Goal: Information Seeking & Learning: Learn about a topic

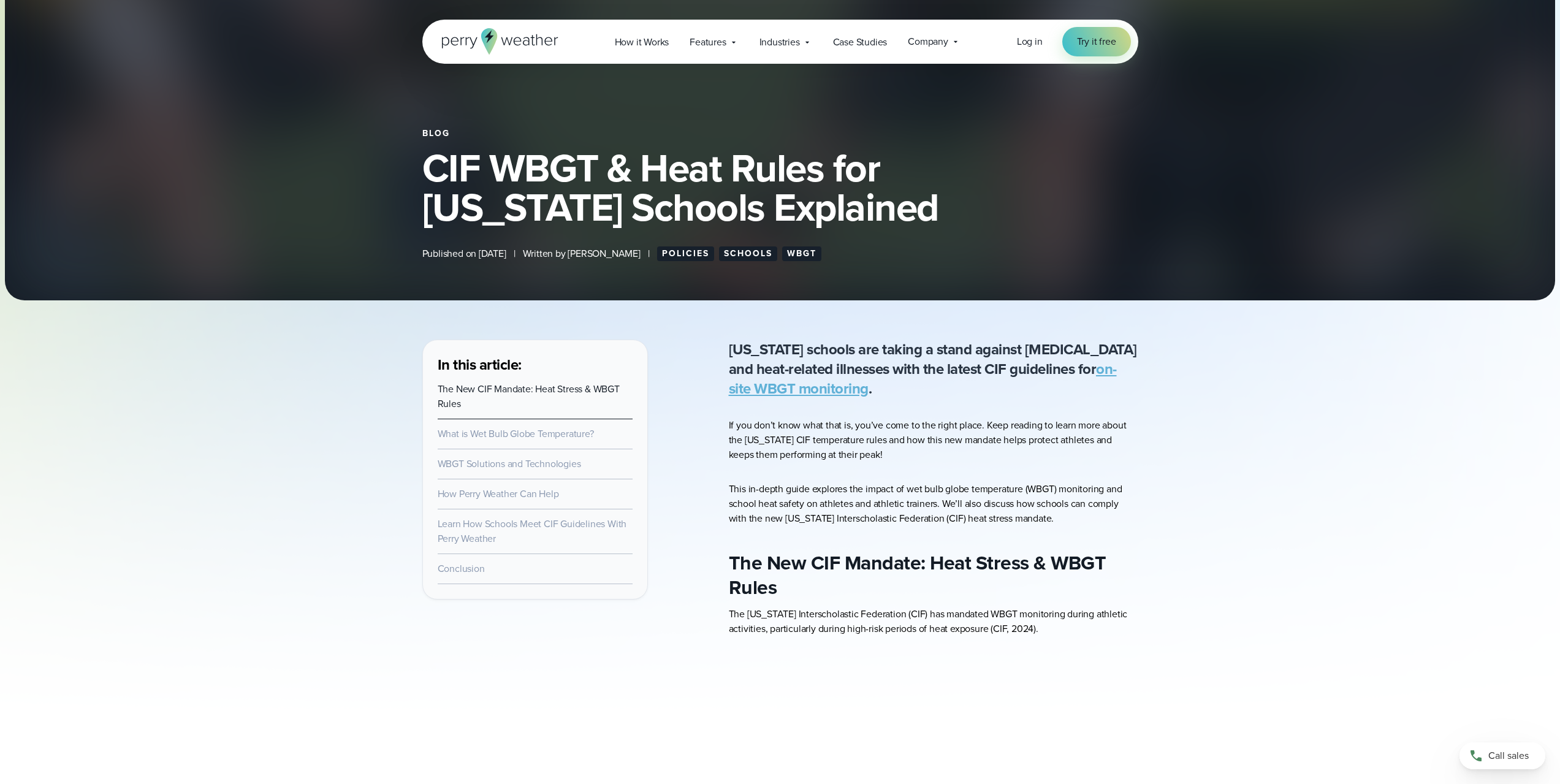
scroll to position [123, 0]
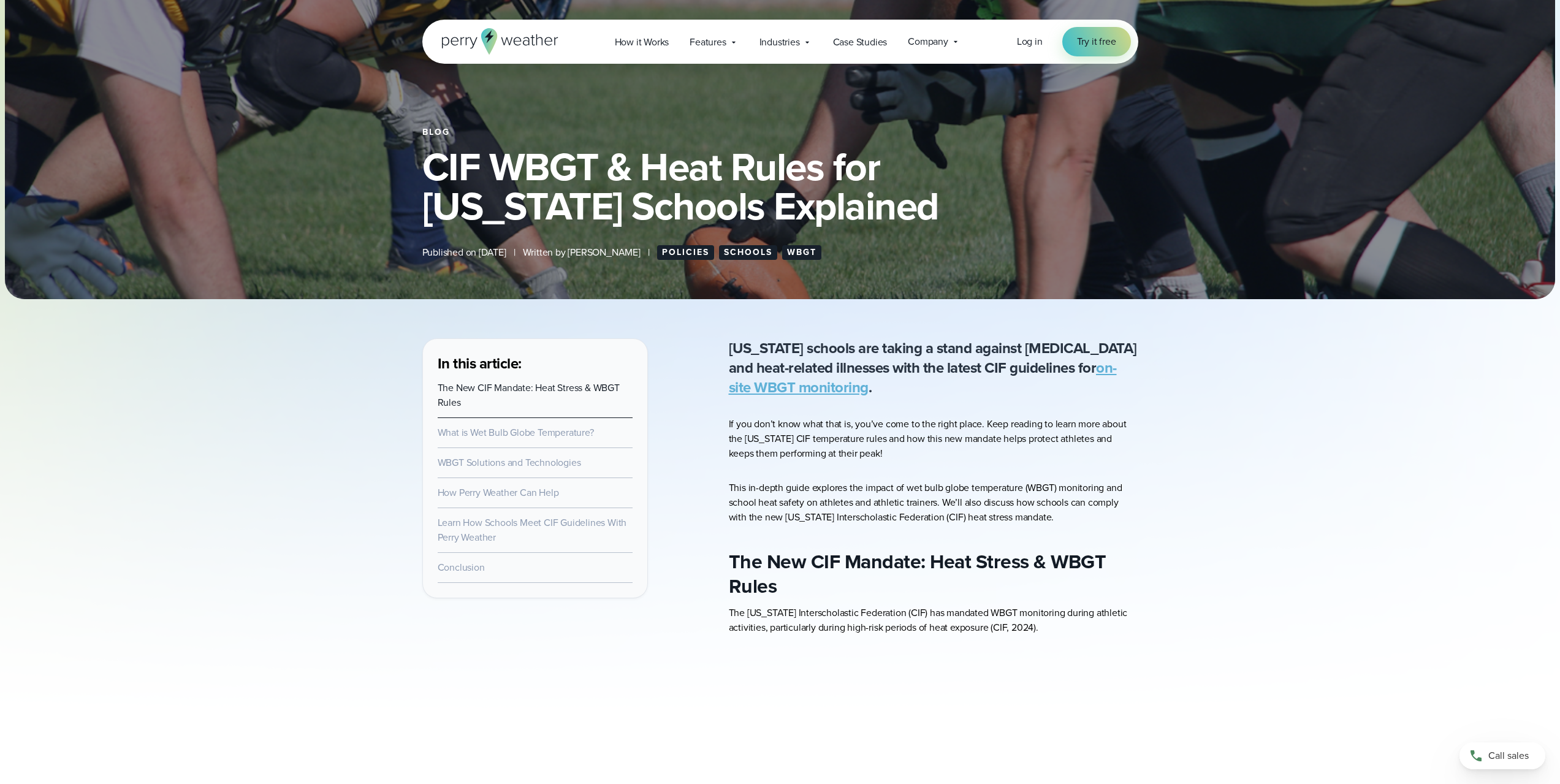
click at [1104, 368] on link "on-site WBGT monitoring" at bounding box center [923, 378] width 388 height 42
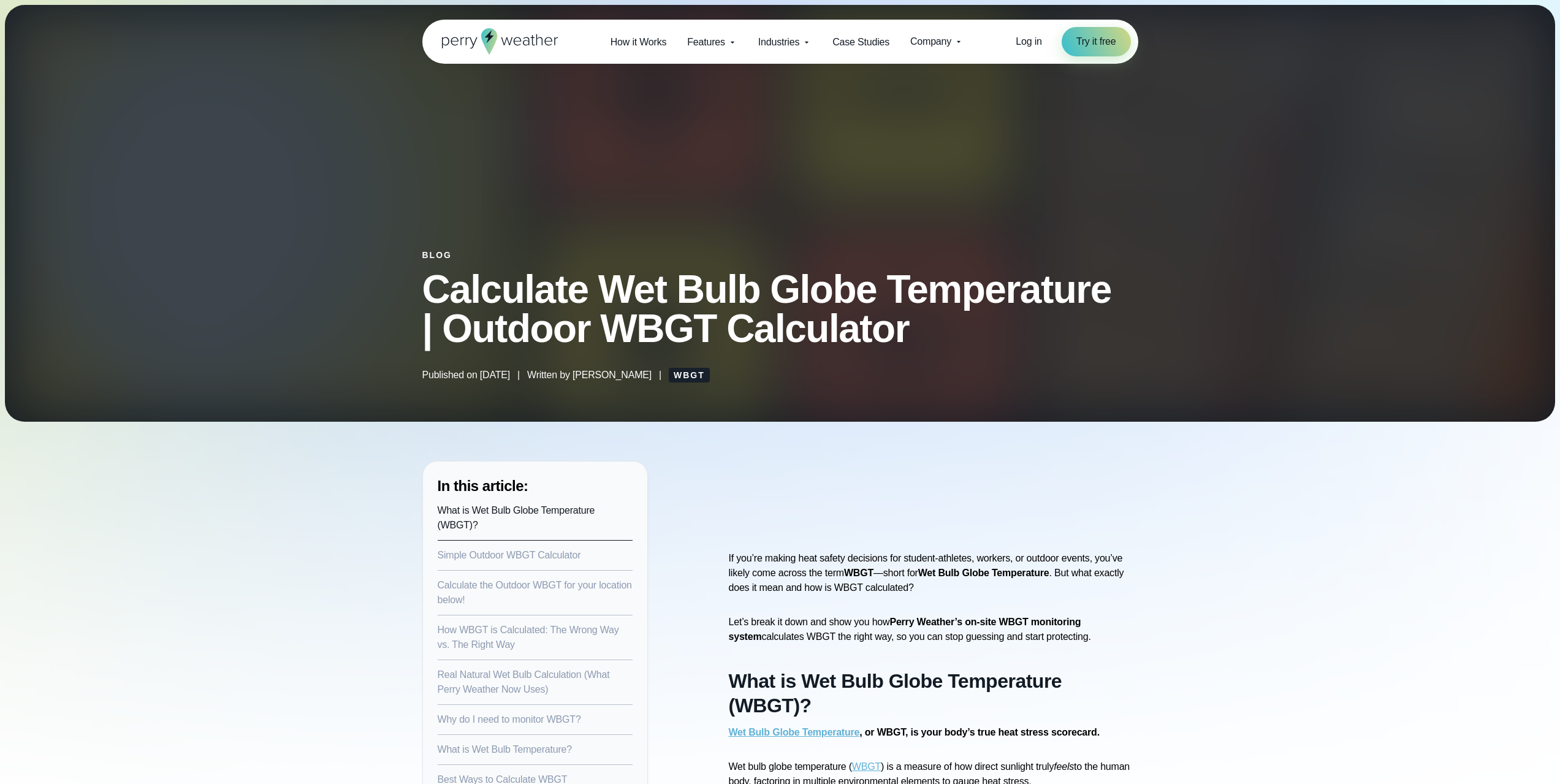
select select "***"
type input "*******"
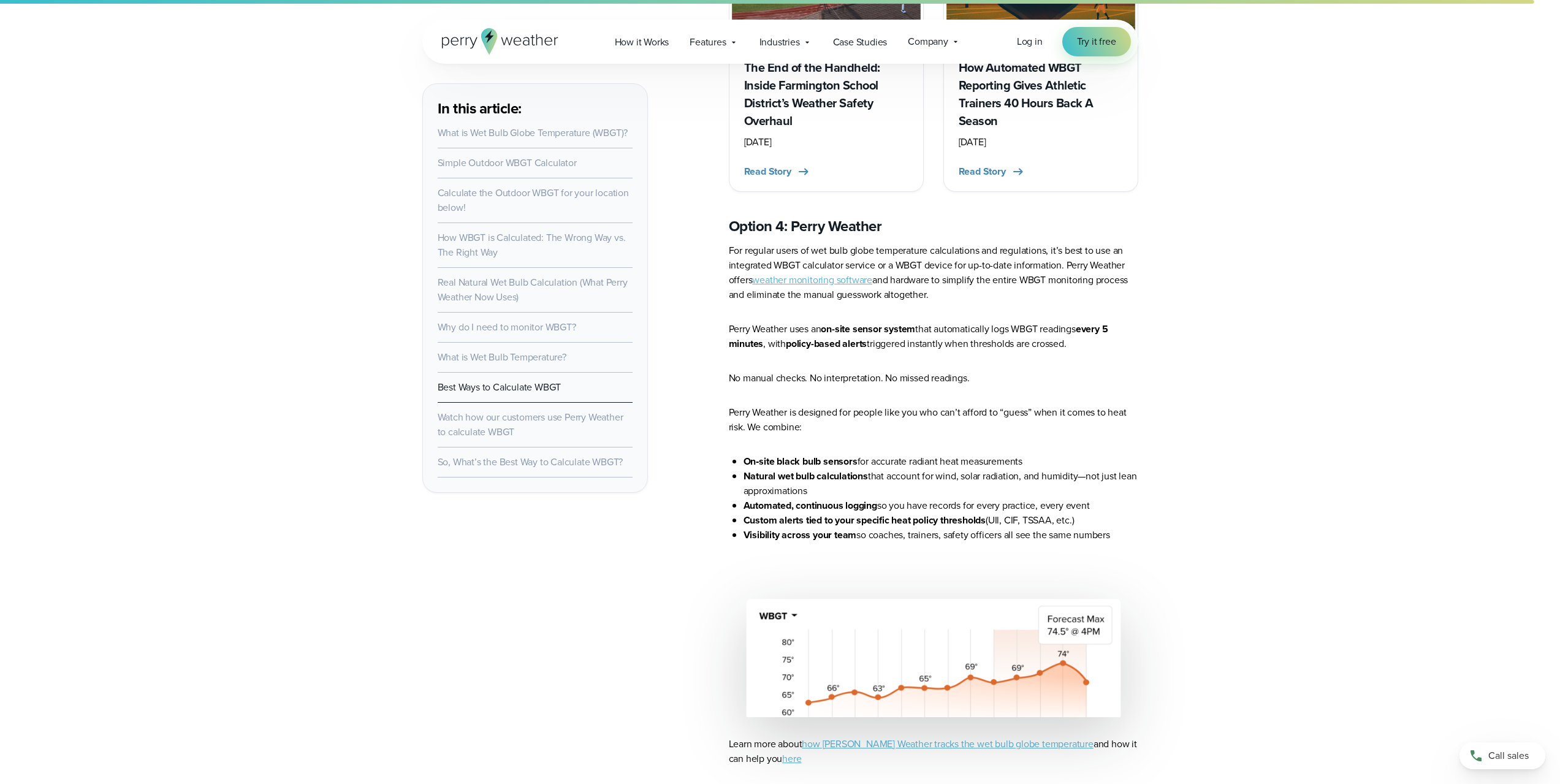
scroll to position [7169, 0]
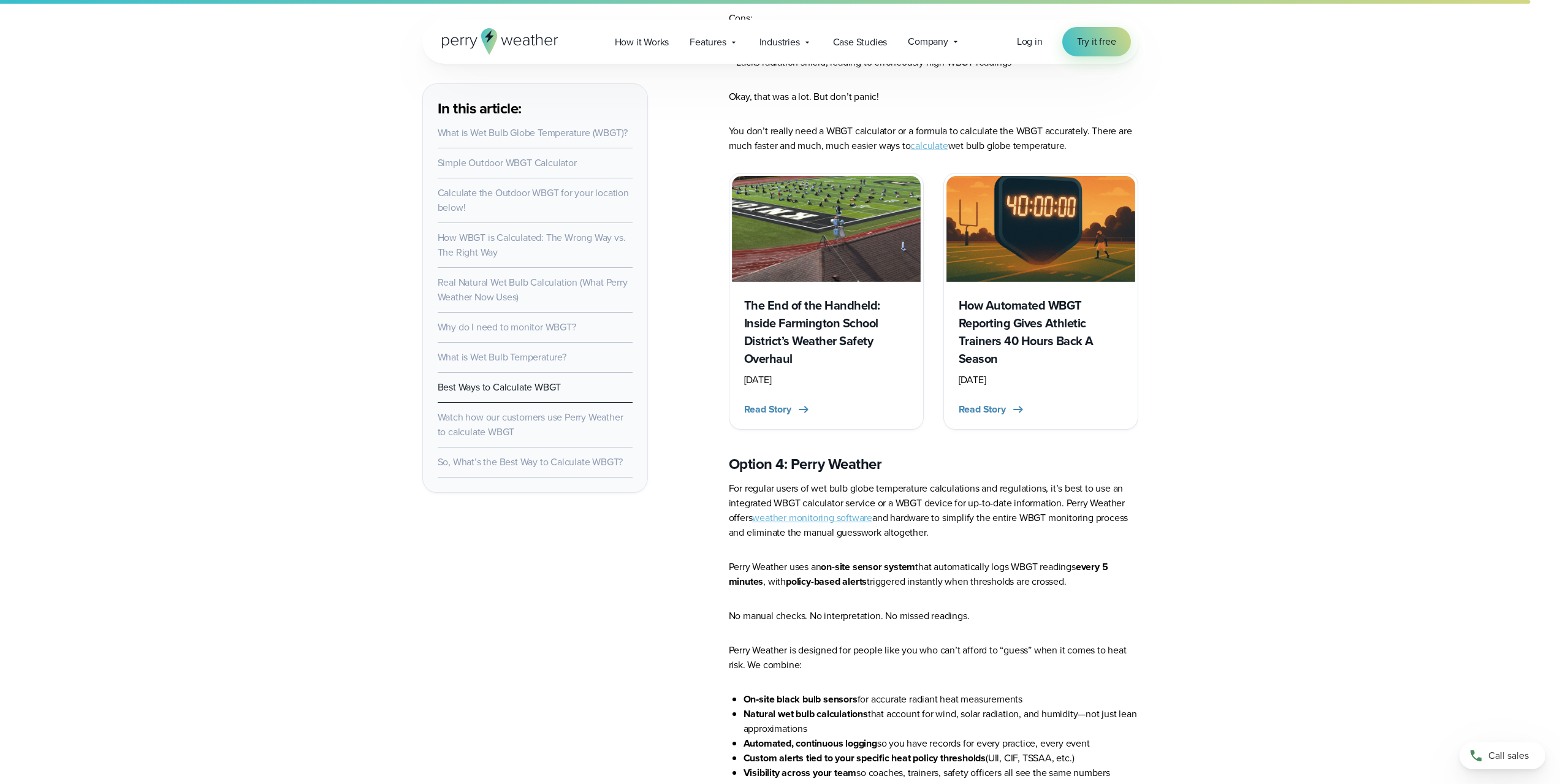
click at [583, 195] on link "Calculate the Outdoor WBGT for your location below!" at bounding box center [533, 199] width 192 height 29
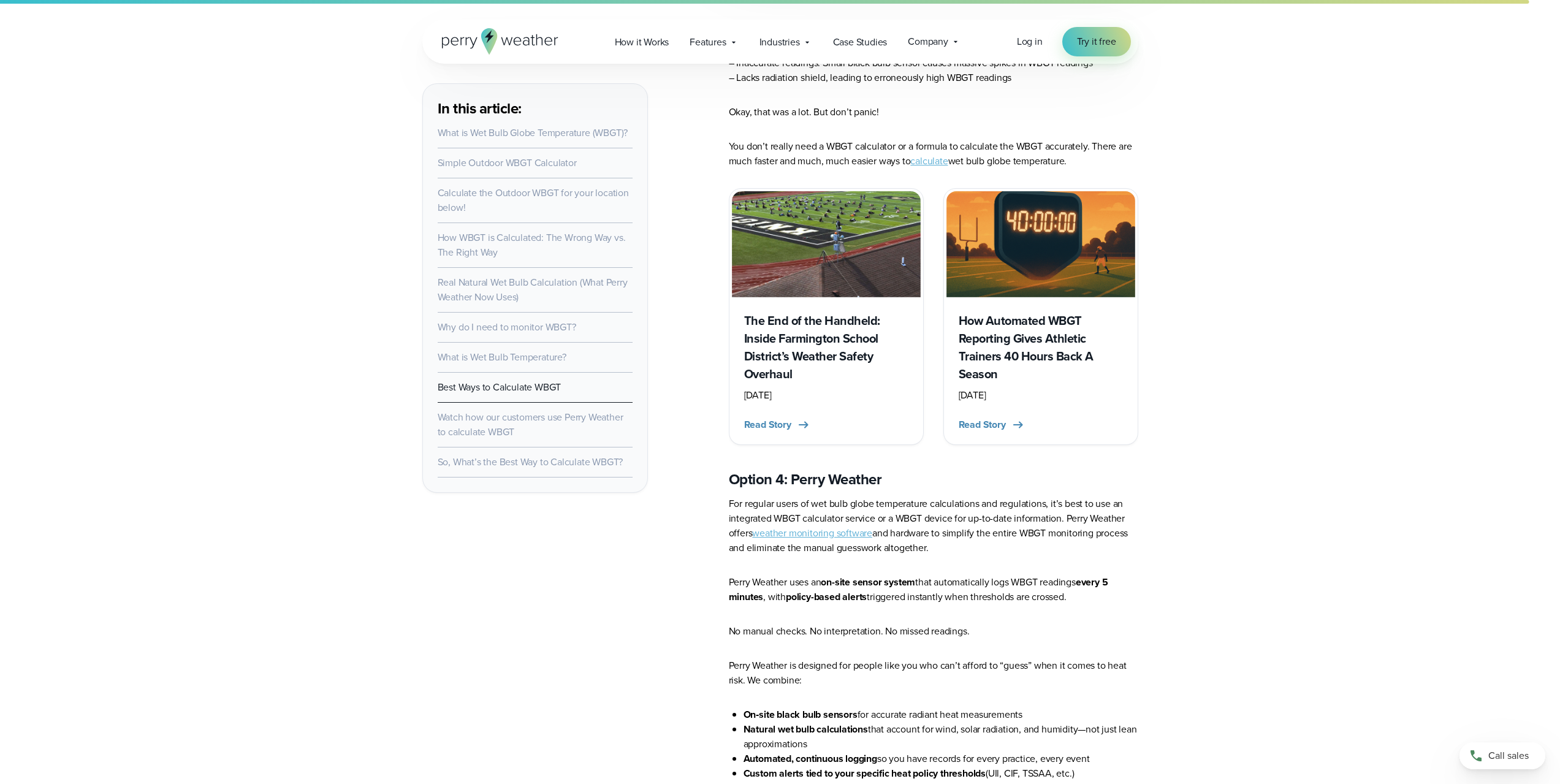
scroll to position [7169, 0]
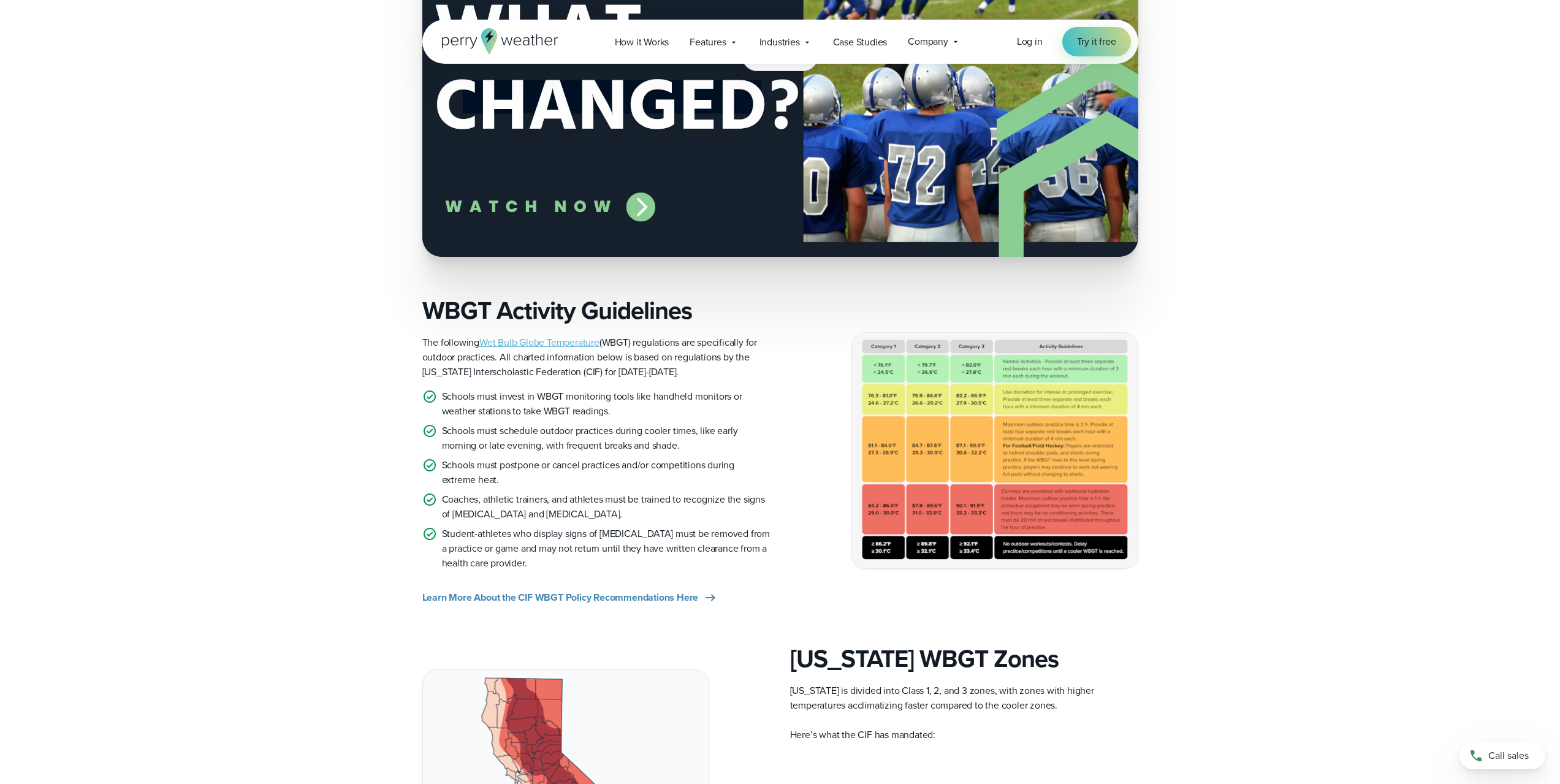
scroll to position [613, 0]
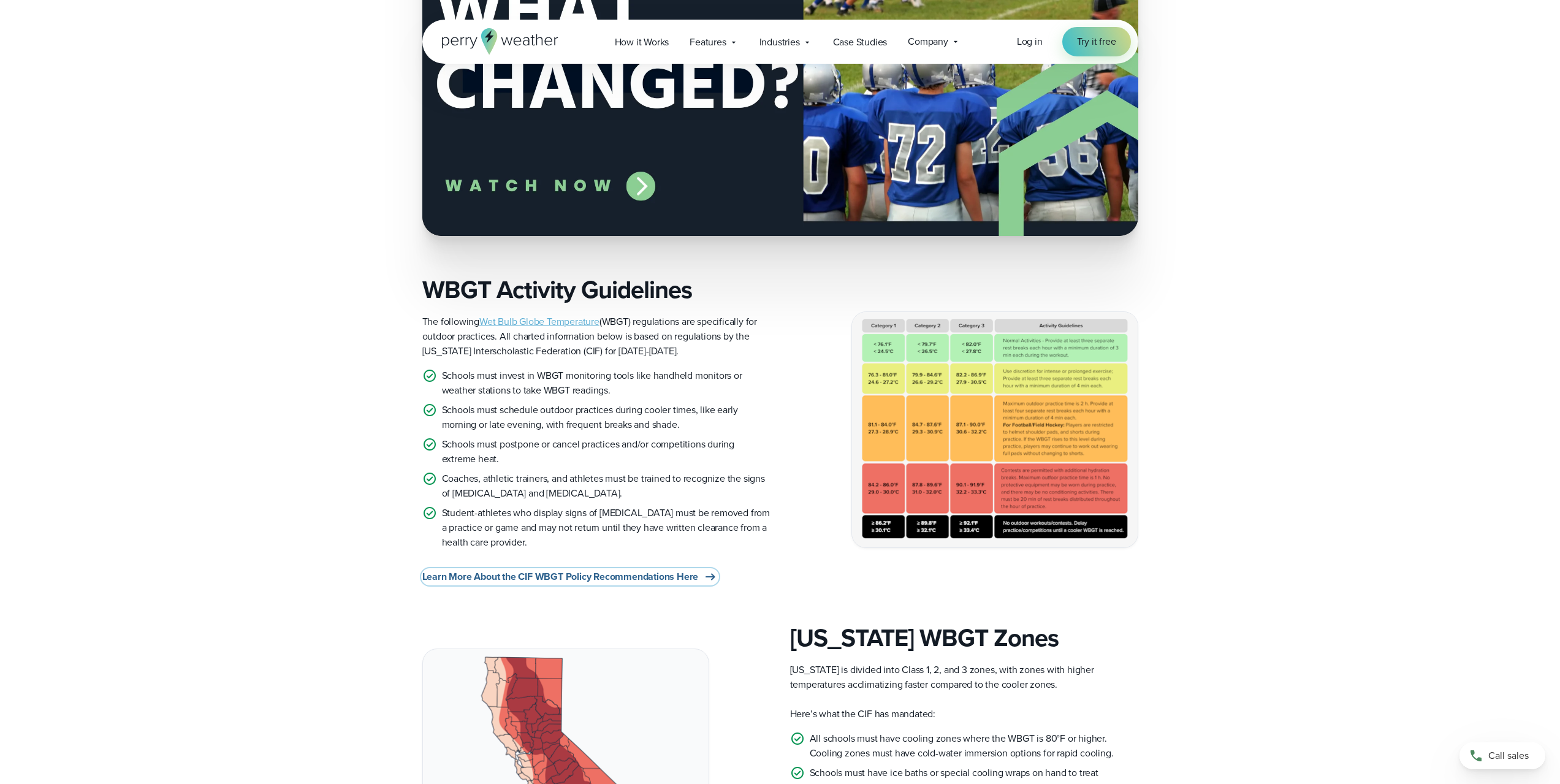
click at [554, 575] on span "Learn More About the CIF WBGT Policy Recommendations Here" at bounding box center [560, 576] width 276 height 15
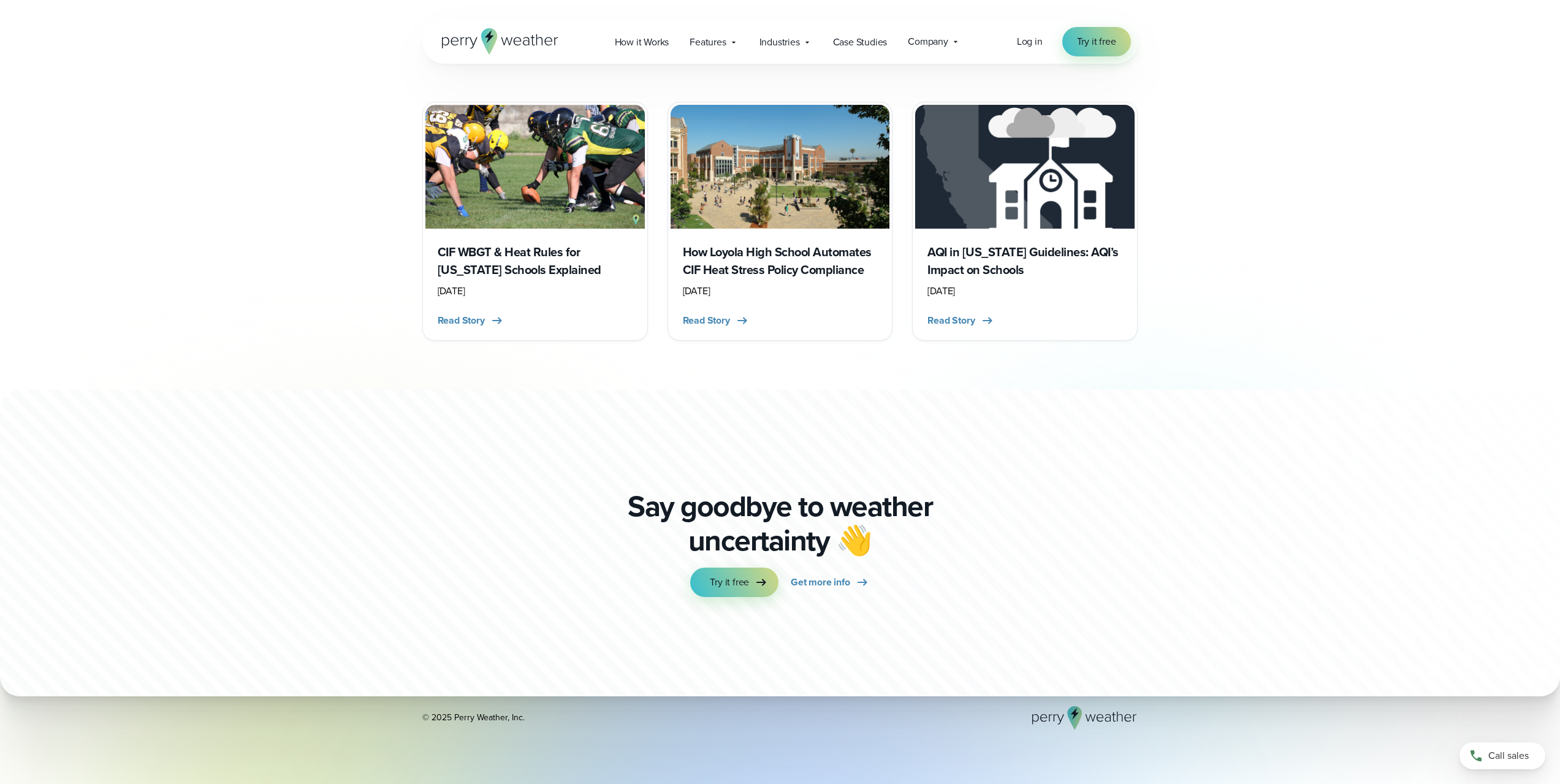
scroll to position [4902, 0]
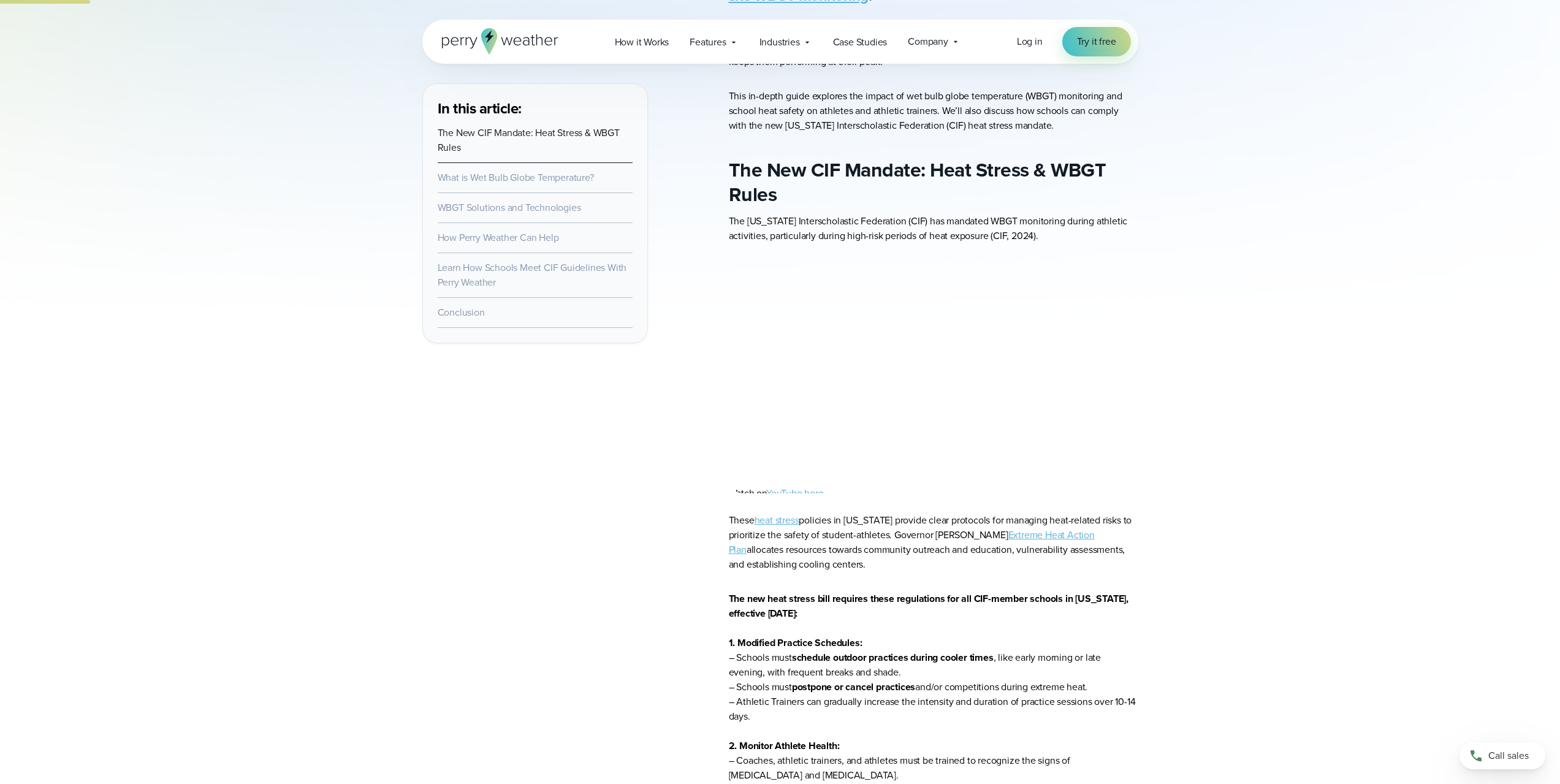
scroll to position [551, 0]
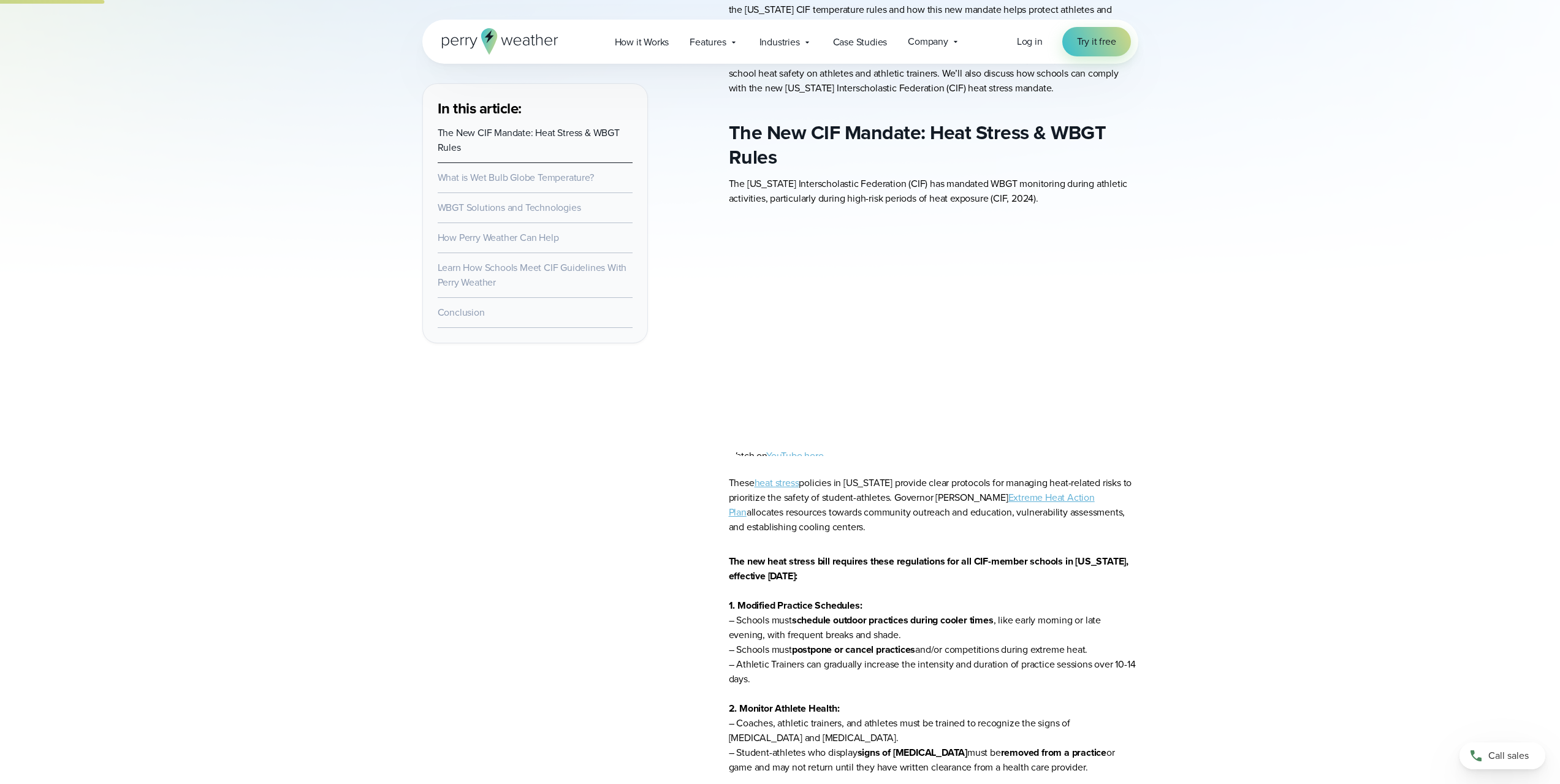
click at [796, 480] on link "heat stress" at bounding box center [777, 482] width 45 height 14
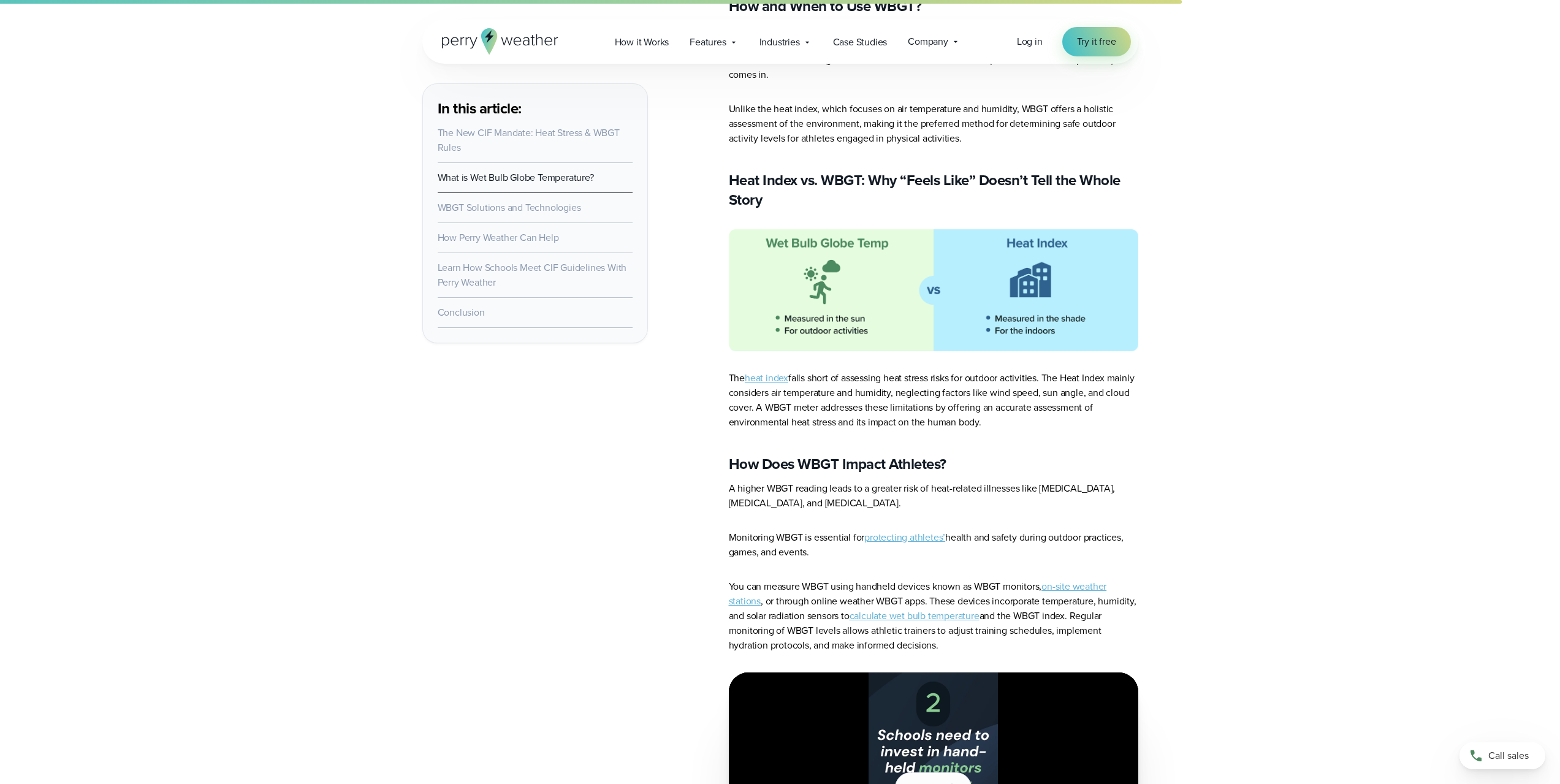
scroll to position [4657, 0]
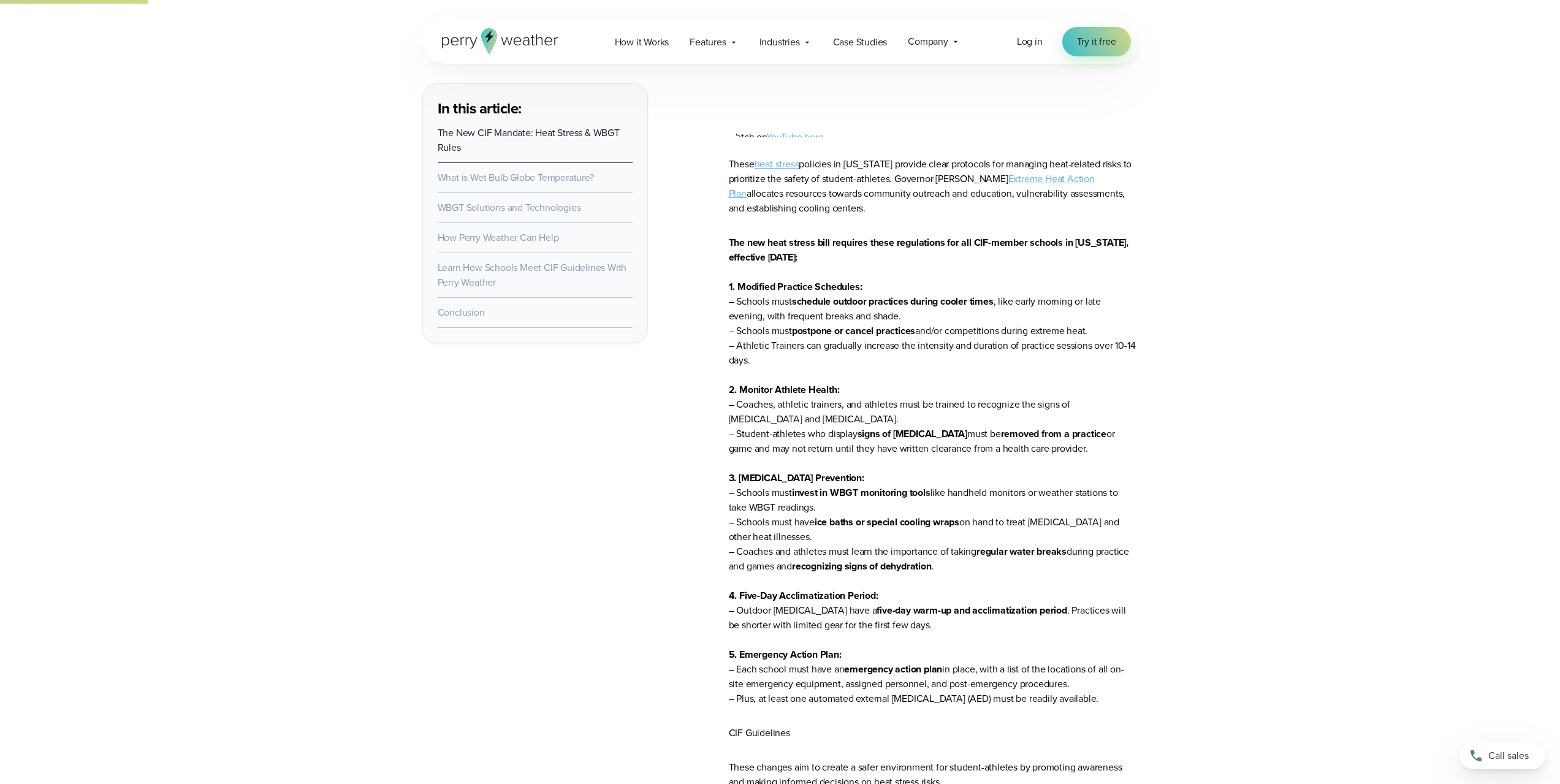
scroll to position [882, 0]
